Goal: Go to known website: Go to known website

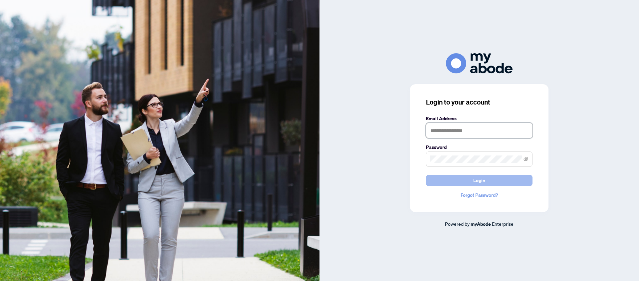
type input "**********"
click at [481, 180] on span "Login" at bounding box center [479, 180] width 12 height 11
